Goal: Task Accomplishment & Management: Complete application form

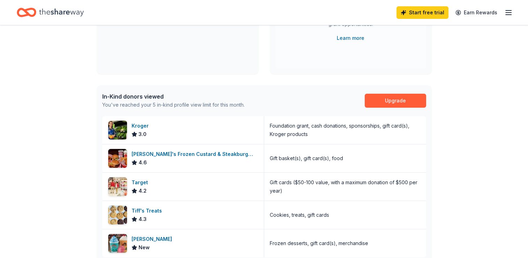
scroll to position [140, 0]
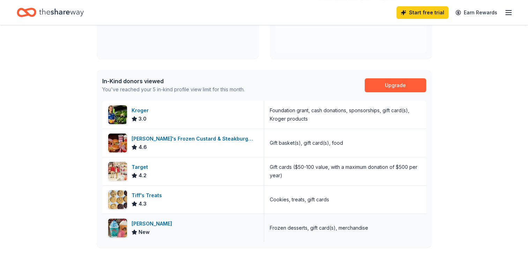
click at [154, 224] on div "Bahama Buck's" at bounding box center [153, 223] width 43 height 8
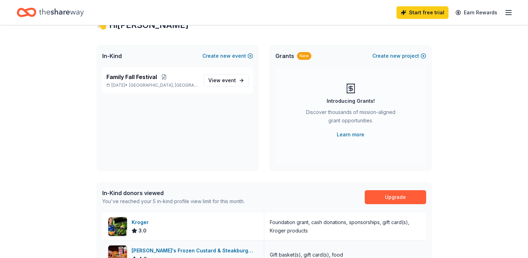
scroll to position [0, 0]
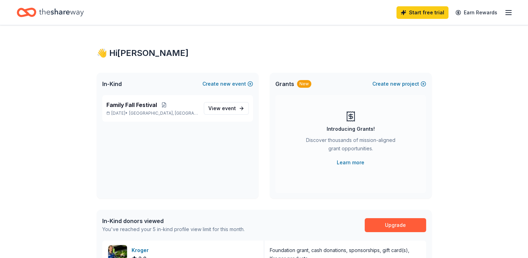
click at [54, 17] on icon "Home" at bounding box center [61, 12] width 45 height 14
click at [35, 12] on icon "Home" at bounding box center [29, 12] width 11 height 7
click at [45, 11] on icon "Home" at bounding box center [61, 12] width 45 height 14
click at [508, 11] on icon "button" at bounding box center [509, 12] width 8 height 8
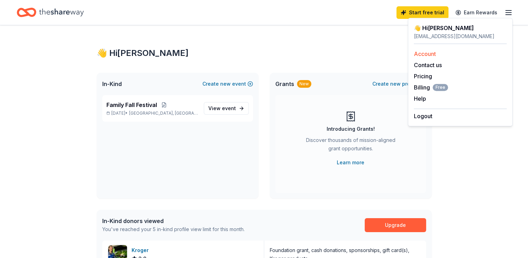
click at [461, 54] on div "Account" at bounding box center [460, 54] width 93 height 8
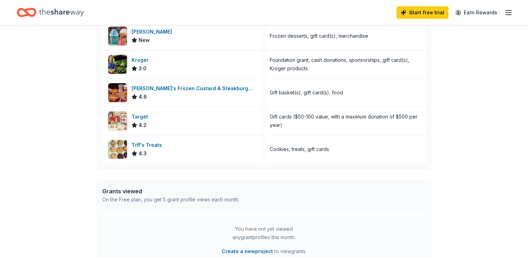
scroll to position [203, 0]
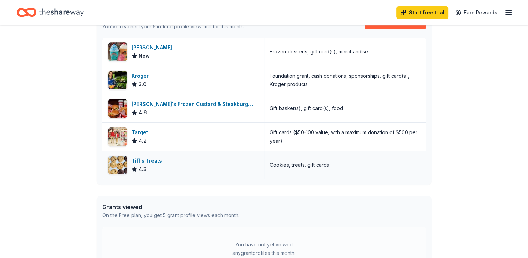
click at [141, 156] on div "Tiff's Treats" at bounding box center [148, 160] width 33 height 8
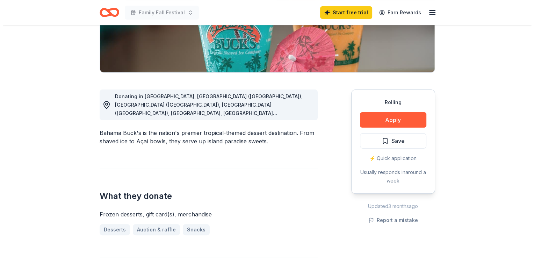
scroll to position [70, 0]
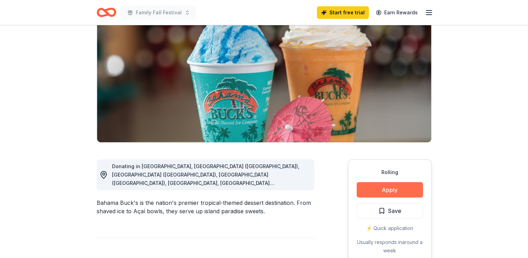
click at [374, 186] on button "Apply" at bounding box center [390, 189] width 66 height 15
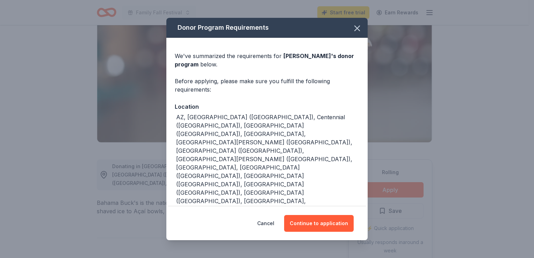
click at [338, 206] on div "Cancel Continue to application" at bounding box center [266, 223] width 201 height 34
click at [325, 218] on button "Continue to application" at bounding box center [318, 223] width 69 height 17
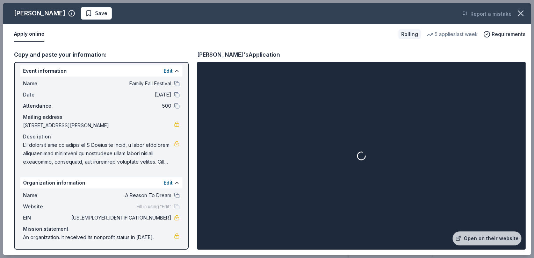
scroll to position [3, 0]
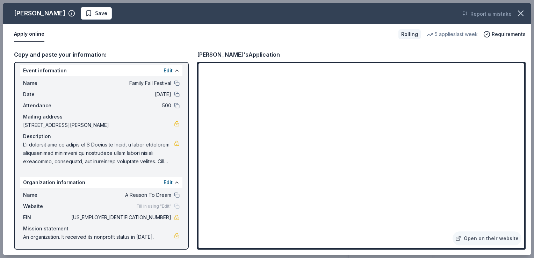
click at [120, 154] on span at bounding box center [98, 152] width 151 height 25
click at [121, 156] on span at bounding box center [98, 152] width 151 height 25
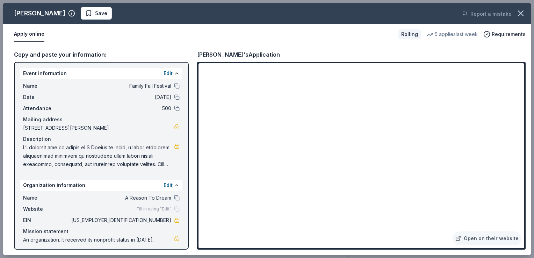
scroll to position [0, 0]
click at [119, 157] on span at bounding box center [98, 156] width 151 height 25
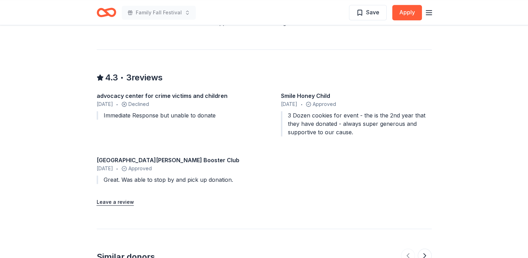
scroll to position [838, 0]
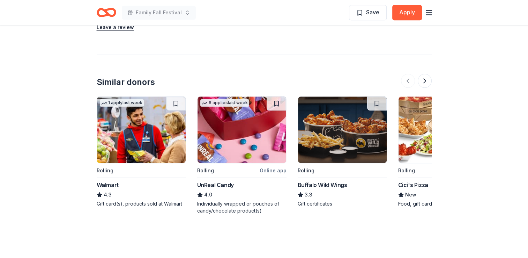
click at [359, 129] on img at bounding box center [342, 129] width 89 height 66
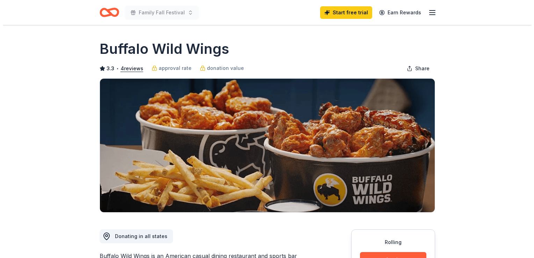
scroll to position [70, 0]
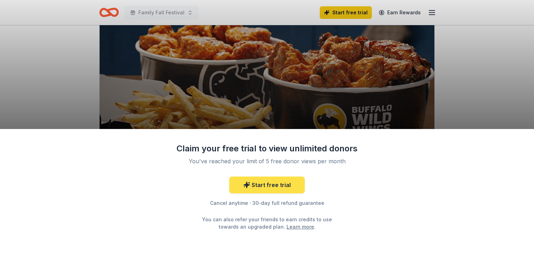
click at [278, 184] on link "Start free trial" at bounding box center [266, 184] width 75 height 17
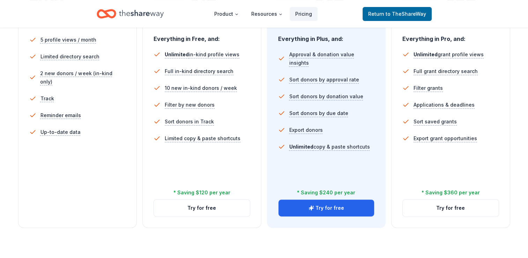
scroll to position [210, 0]
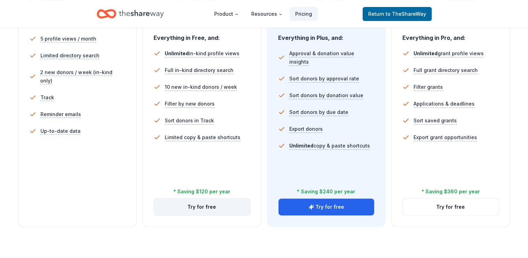
click at [205, 213] on button "Try for free" at bounding box center [202, 206] width 96 height 17
